Goal: Communication & Community: Answer question/provide support

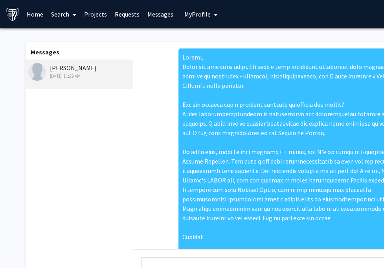
click at [76, 68] on div "Adrián McMahon Aug 12, 2025 11:29 AM" at bounding box center [79, 71] width 103 height 17
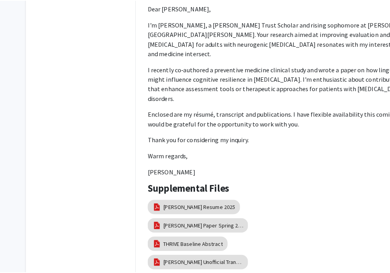
scroll to position [181, 0]
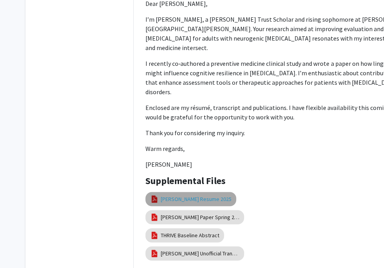
click at [203, 195] on link "[PERSON_NAME] Resume 2025" at bounding box center [196, 199] width 71 height 8
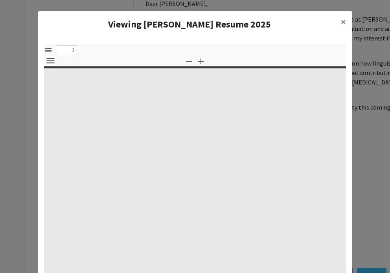
select select "custom"
type input "0"
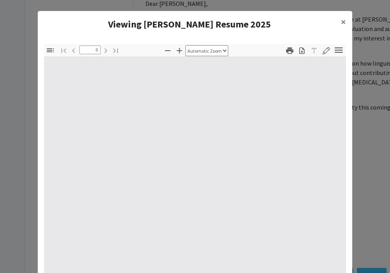
select select "custom"
type input "1"
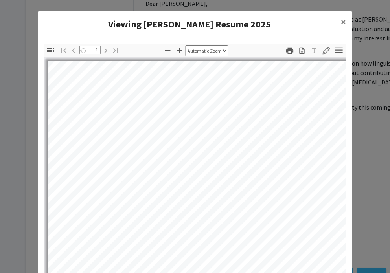
select select "auto"
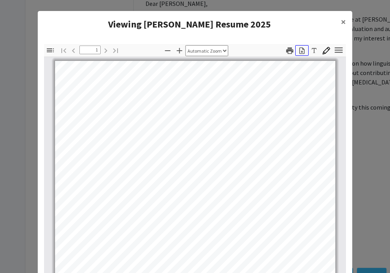
click at [304, 50] on button "Download" at bounding box center [301, 50] width 13 height 11
click at [370, 126] on modal-container "Viewing McMahon Resume 2025 × Thumbnails Document Outline Attachments Layers Cu…" at bounding box center [195, 136] width 390 height 273
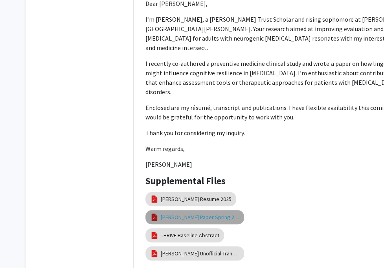
click at [223, 213] on link "McMahon Paper Spring 2025" at bounding box center [200, 217] width 79 height 8
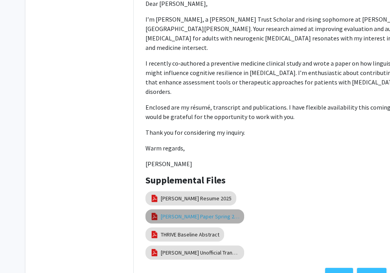
select select "custom"
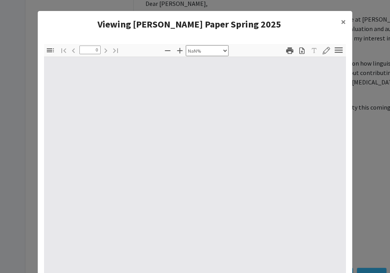
type input "1"
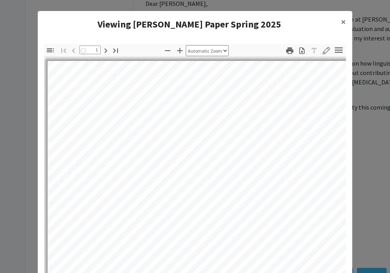
select select "auto"
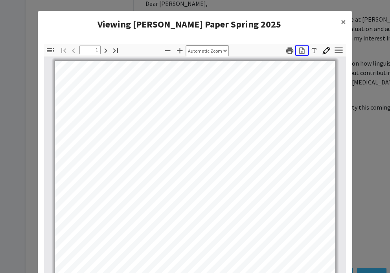
click at [302, 53] on icon "button" at bounding box center [302, 51] width 8 height 8
click at [378, 157] on modal-container "Viewing McMahon Paper Spring 2025 × Thumbnails Document Outline Attachments Lay…" at bounding box center [195, 136] width 390 height 273
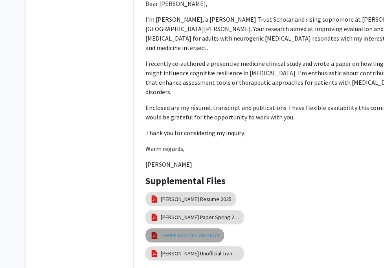
click at [192, 231] on link "THRIVE Baseline Abstract" at bounding box center [190, 235] width 59 height 8
select select "custom"
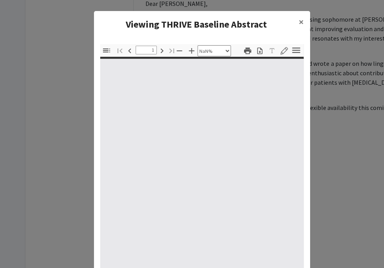
type input "0"
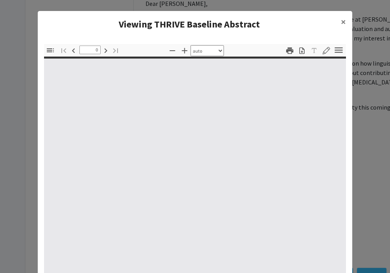
select select "custom"
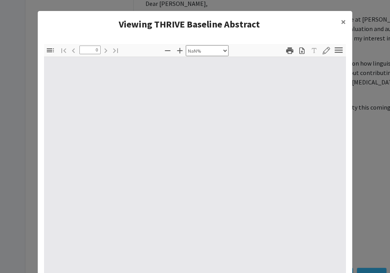
type input "1"
select select "auto"
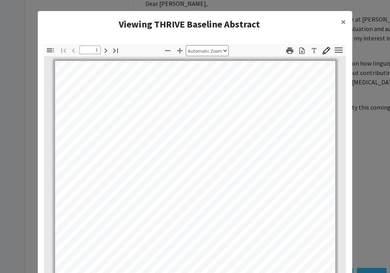
scroll to position [1, 0]
click at [300, 50] on icon "button" at bounding box center [301, 50] width 5 height 7
click at [364, 165] on modal-container "Viewing THRIVE Baseline Abstract × Thumbnails Document Outline Attachments Laye…" at bounding box center [195, 136] width 390 height 273
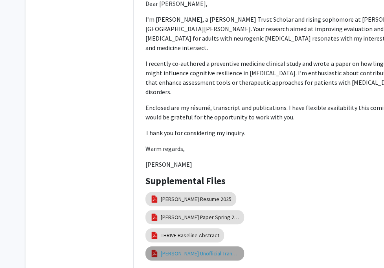
click at [216, 249] on link "McMahon Unofficial Transcript" at bounding box center [200, 253] width 79 height 8
select select "custom"
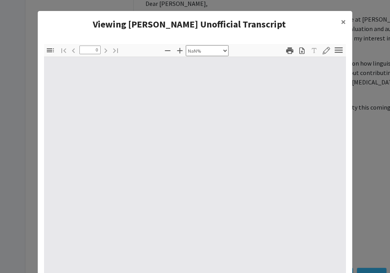
type input "1"
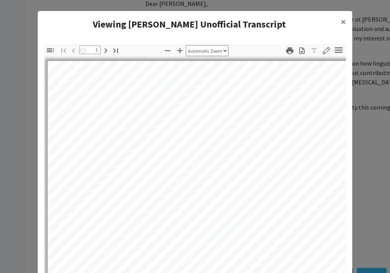
select select "auto"
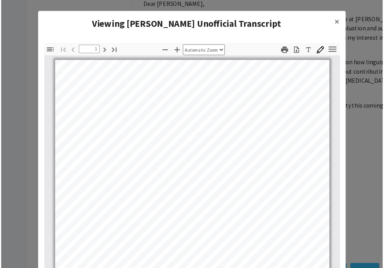
scroll to position [0, 0]
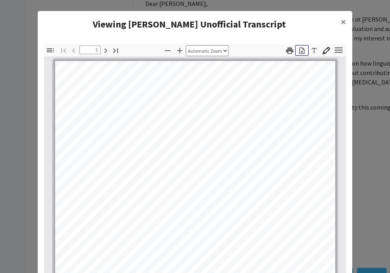
click at [299, 53] on icon "button" at bounding box center [301, 50] width 5 height 7
click at [341, 20] on span "×" at bounding box center [343, 22] width 5 height 12
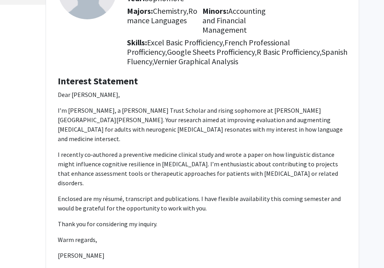
scroll to position [0, 88]
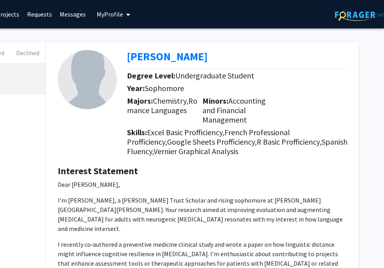
click at [342, 143] on h5 "Skills: Excel Basic Profficiency, French Professional Profficiency, Google Shee…" at bounding box center [240, 141] width 226 height 28
click at [169, 225] on p "Dear Dr. Stockbridge, I’m Adrián McMahon, a Hodson Trust Scholar and rising sop…" at bounding box center [202, 264] width 289 height 170
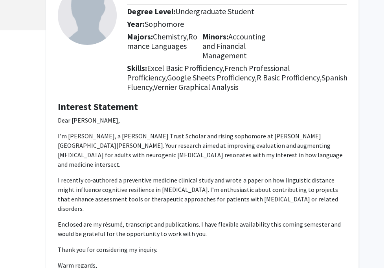
scroll to position [66, 88]
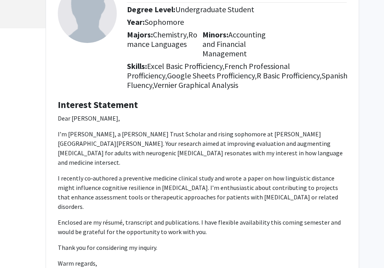
click at [268, 189] on p "I recently co‑authored a preventive medicine clinical study and wrote a paper o…" at bounding box center [202, 192] width 289 height 38
click at [229, 148] on p "I’m Adrián McMahon, a Hodson Trust Scholar and rising sophomore at Johns Hopkin…" at bounding box center [202, 148] width 289 height 38
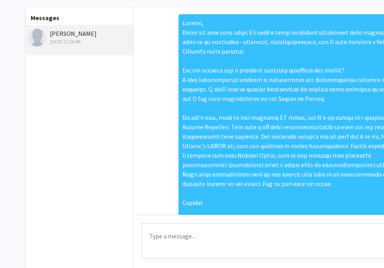
scroll to position [313, 0]
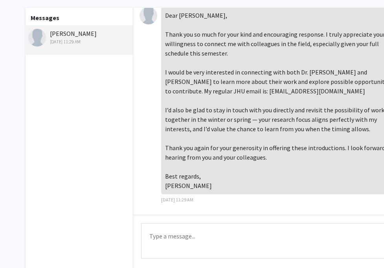
click at [201, 239] on textarea "Type a message" at bounding box center [289, 240] width 297 height 35
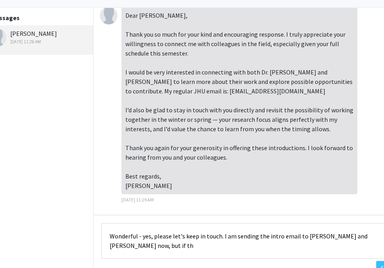
scroll to position [34, 46]
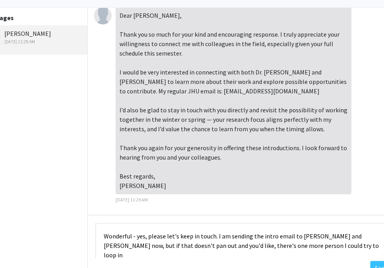
click at [161, 246] on textarea "Wonderful - yes, please let's keep in touch. I am sending the intro email to [P…" at bounding box center [244, 240] width 297 height 35
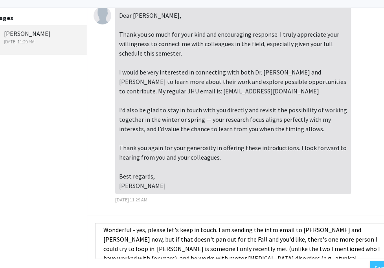
scroll to position [7, 0]
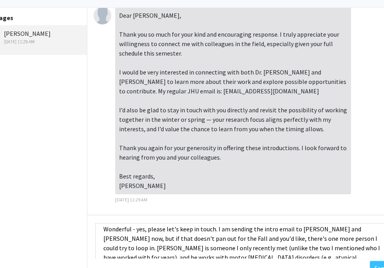
click at [157, 228] on textarea "Wonderful - yes, please let's keep in touch. I am sending the intro email to [P…" at bounding box center [243, 240] width 297 height 35
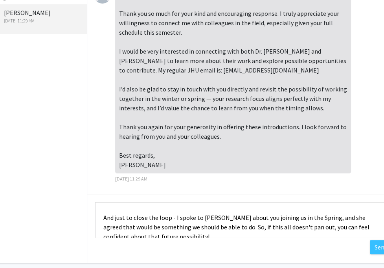
scroll to position [91, 46]
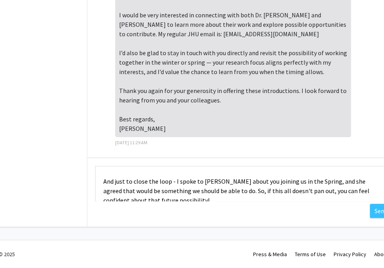
click at [312, 192] on textarea "Wonderful - yes, let's keep in touch. I am sending the intro email to [PERSON_N…" at bounding box center [243, 183] width 297 height 35
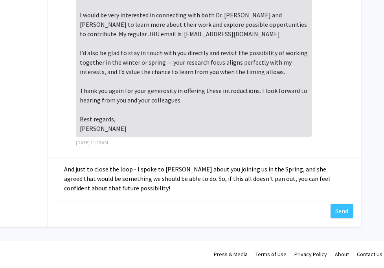
scroll to position [91, 88]
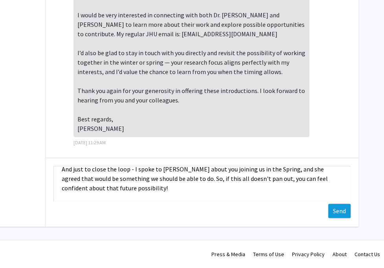
type textarea "Wonderful - yes, let's keep in touch. I am sending the intro email to [PERSON_N…"
click at [332, 212] on button "Send" at bounding box center [340, 210] width 22 height 14
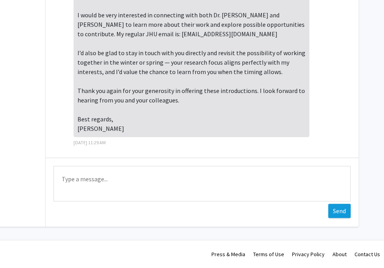
scroll to position [495, 0]
